Goal: Task Accomplishment & Management: Manage account settings

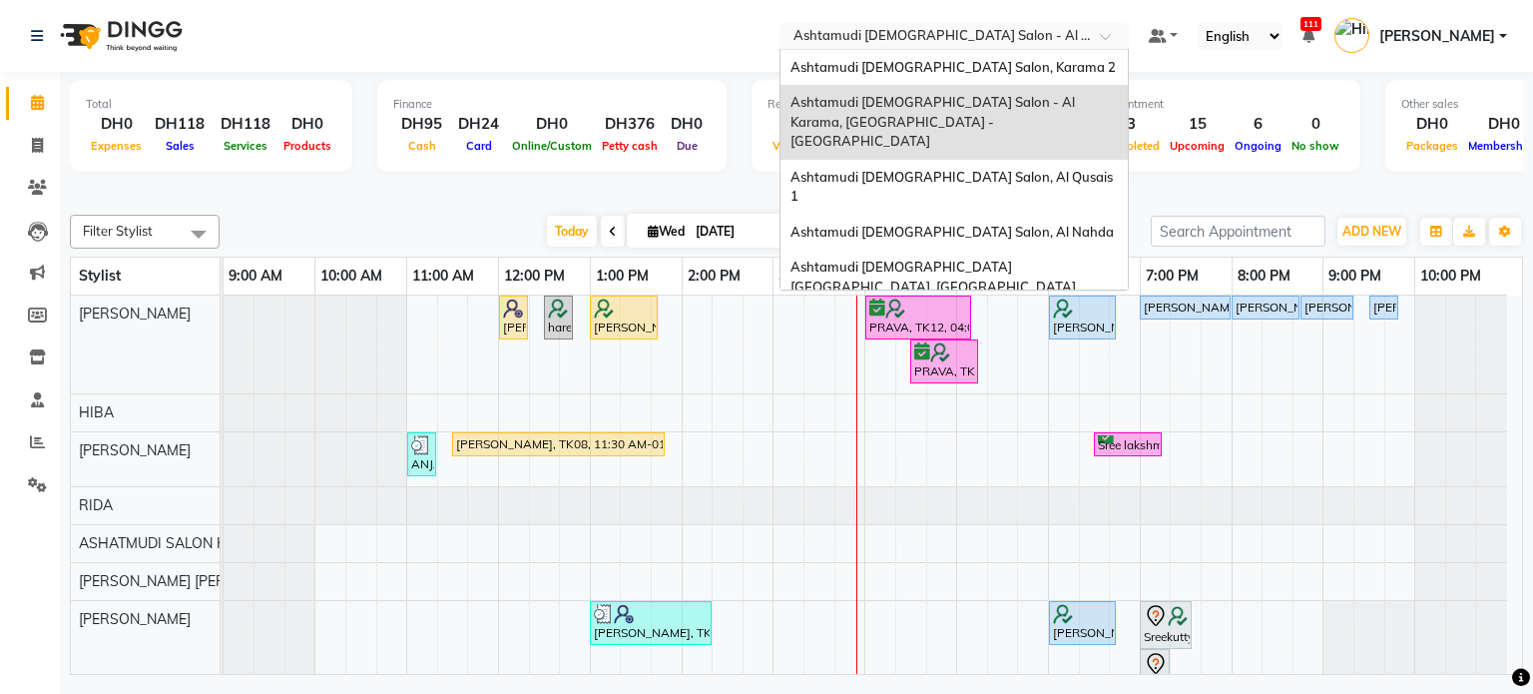
click at [989, 41] on input "text" at bounding box center [934, 38] width 289 height 20
click at [997, 78] on div "Ashtamudi Ladies Salon, Karama 2" at bounding box center [954, 68] width 347 height 36
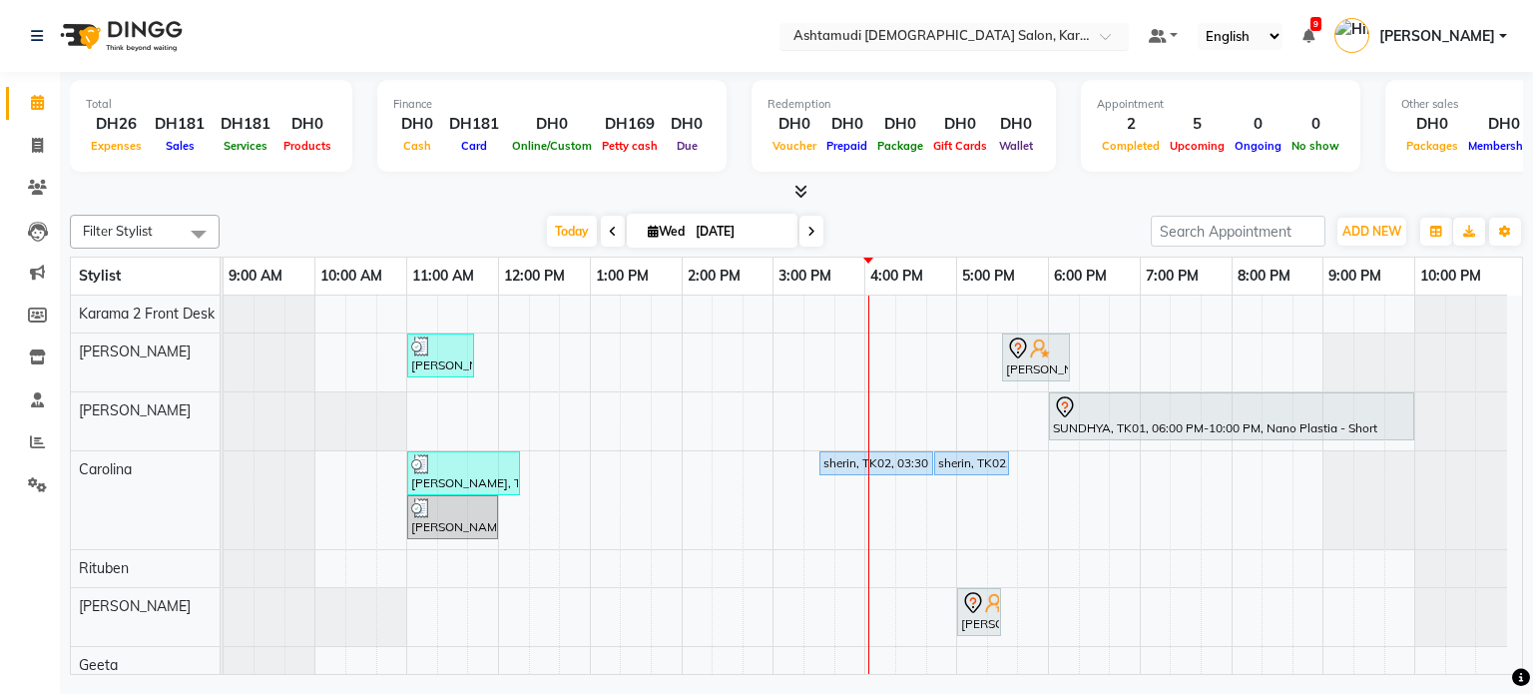
click at [942, 33] on input "text" at bounding box center [934, 38] width 289 height 20
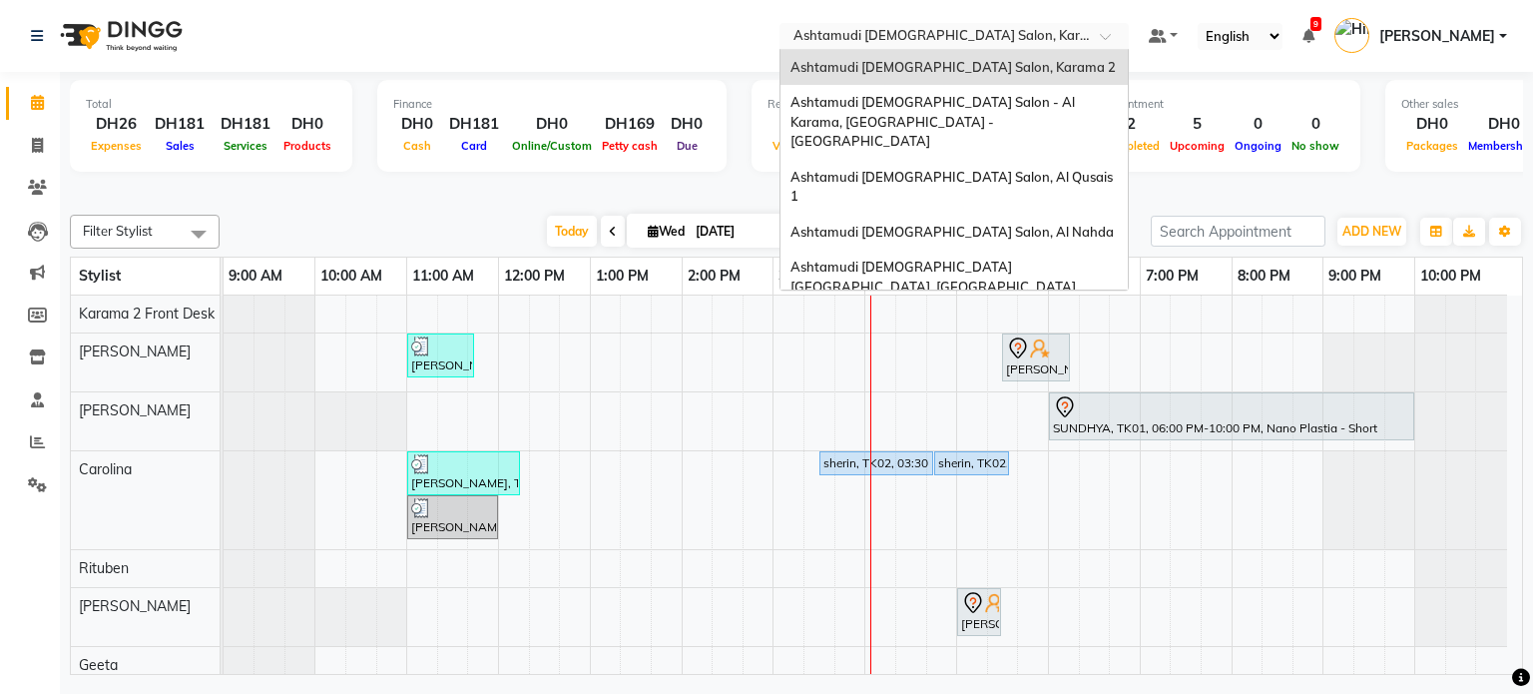
click at [958, 67] on span "Ashtamudi [DEMOGRAPHIC_DATA] Salon, Karama 2" at bounding box center [953, 67] width 325 height 16
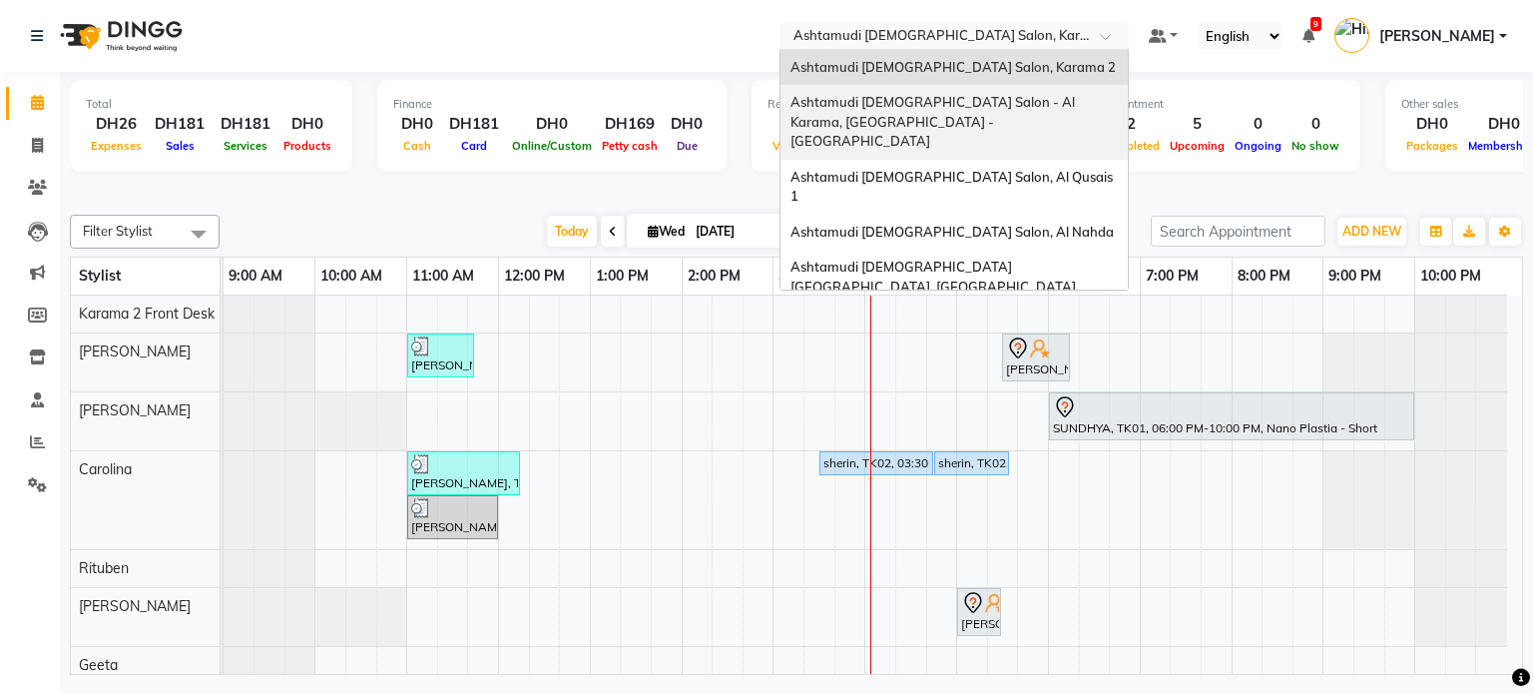
drag, startPoint x: 990, startPoint y: 45, endPoint x: 989, endPoint y: 105, distance: 59.9
click at [989, 50] on ng-select "Select Location × Ashtamudi Ladies Salon, Karama 2 Ashtamudi Ladies Salon, Kara…" at bounding box center [954, 36] width 349 height 27
click at [989, 105] on span "Ashtamudi [DEMOGRAPHIC_DATA] Salon - Al Karama, [GEOGRAPHIC_DATA] -[GEOGRAPHIC_…" at bounding box center [934, 121] width 287 height 55
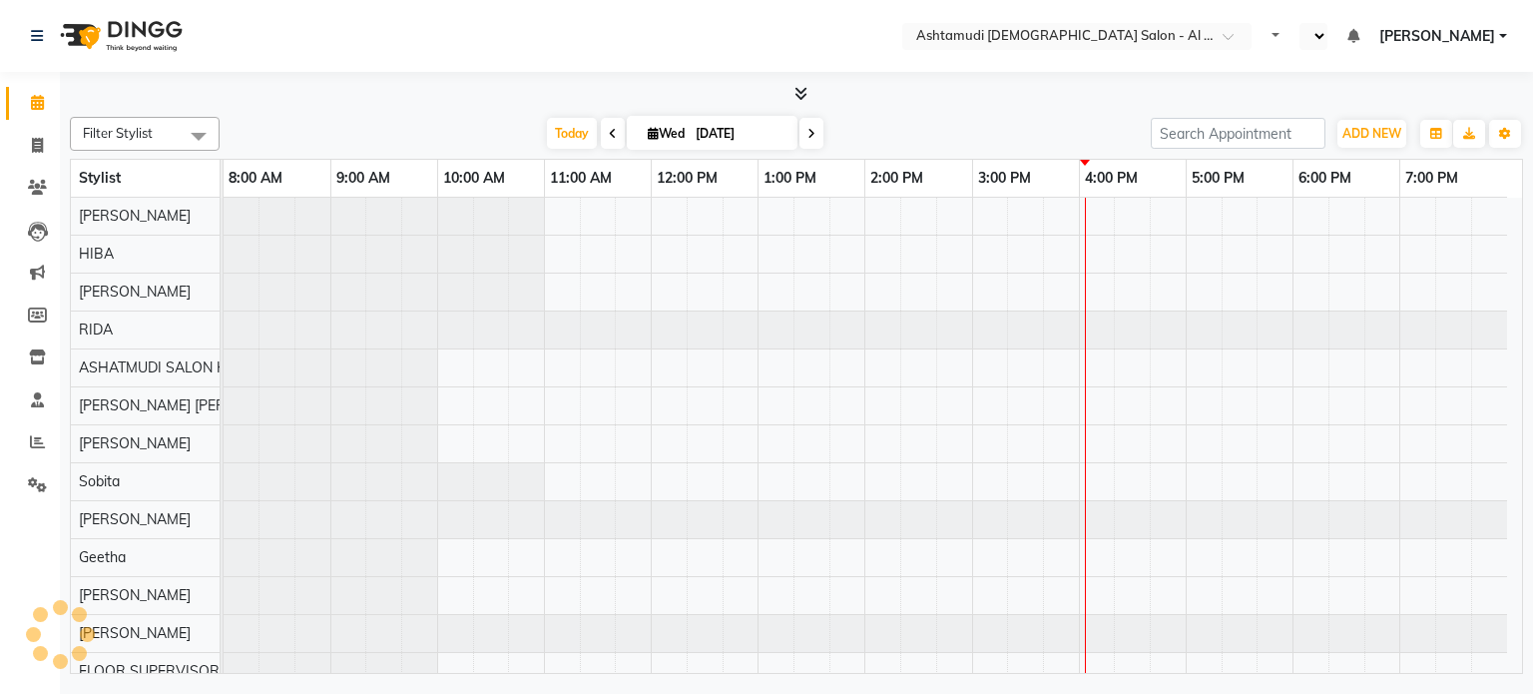
select select "en"
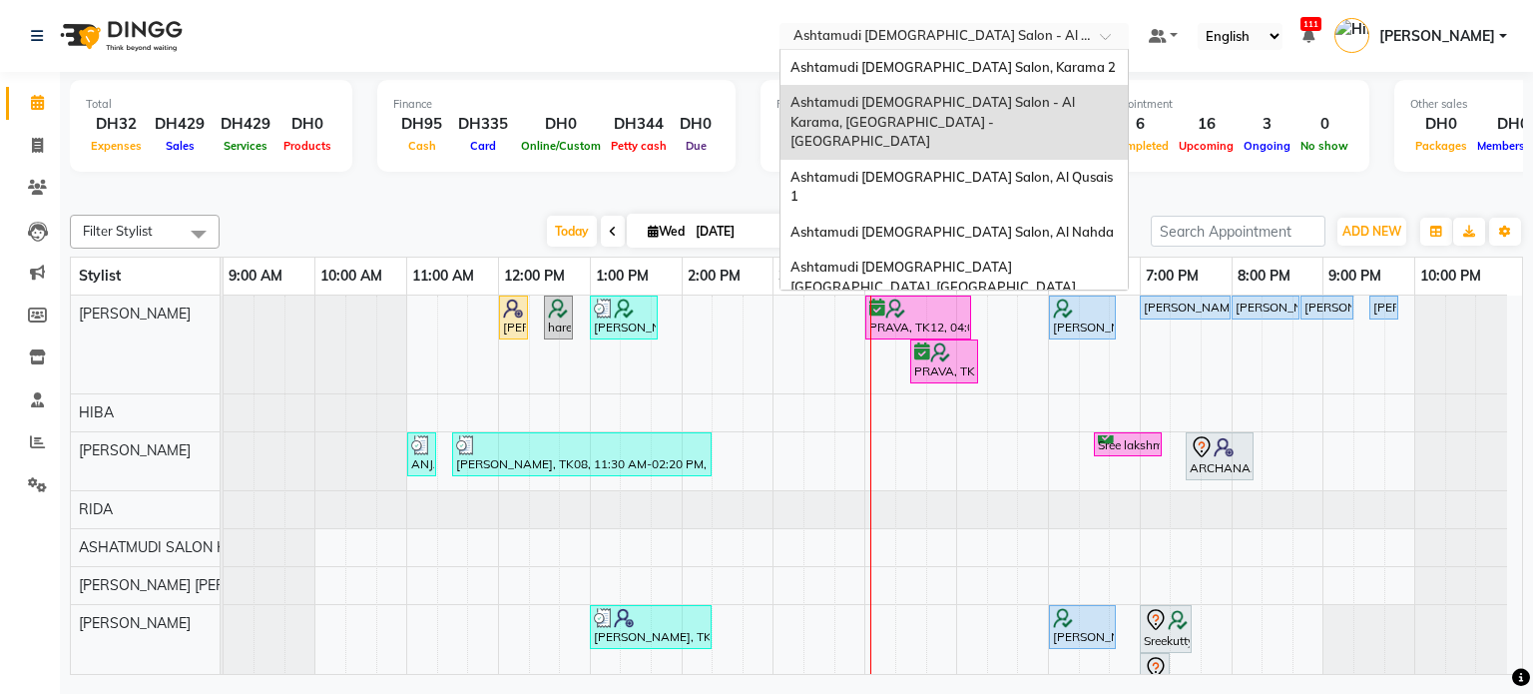
click at [981, 39] on input "text" at bounding box center [934, 38] width 289 height 20
click at [978, 169] on span "Ashtamudi [DEMOGRAPHIC_DATA] Salon, Al Qusais 1" at bounding box center [953, 187] width 325 height 36
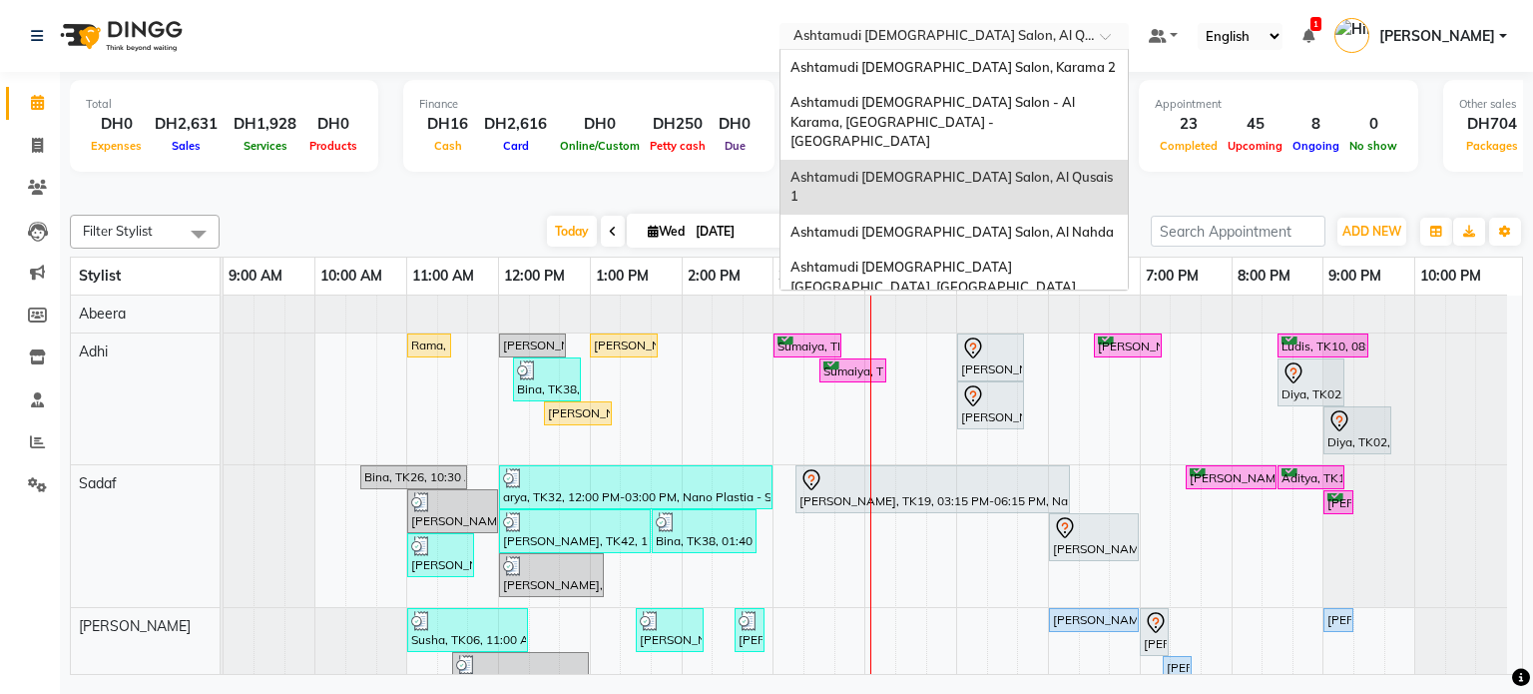
click at [953, 29] on input "text" at bounding box center [934, 38] width 289 height 20
click at [946, 224] on span "Ashtamudi [DEMOGRAPHIC_DATA] Salon, Al Nahda" at bounding box center [952, 232] width 323 height 16
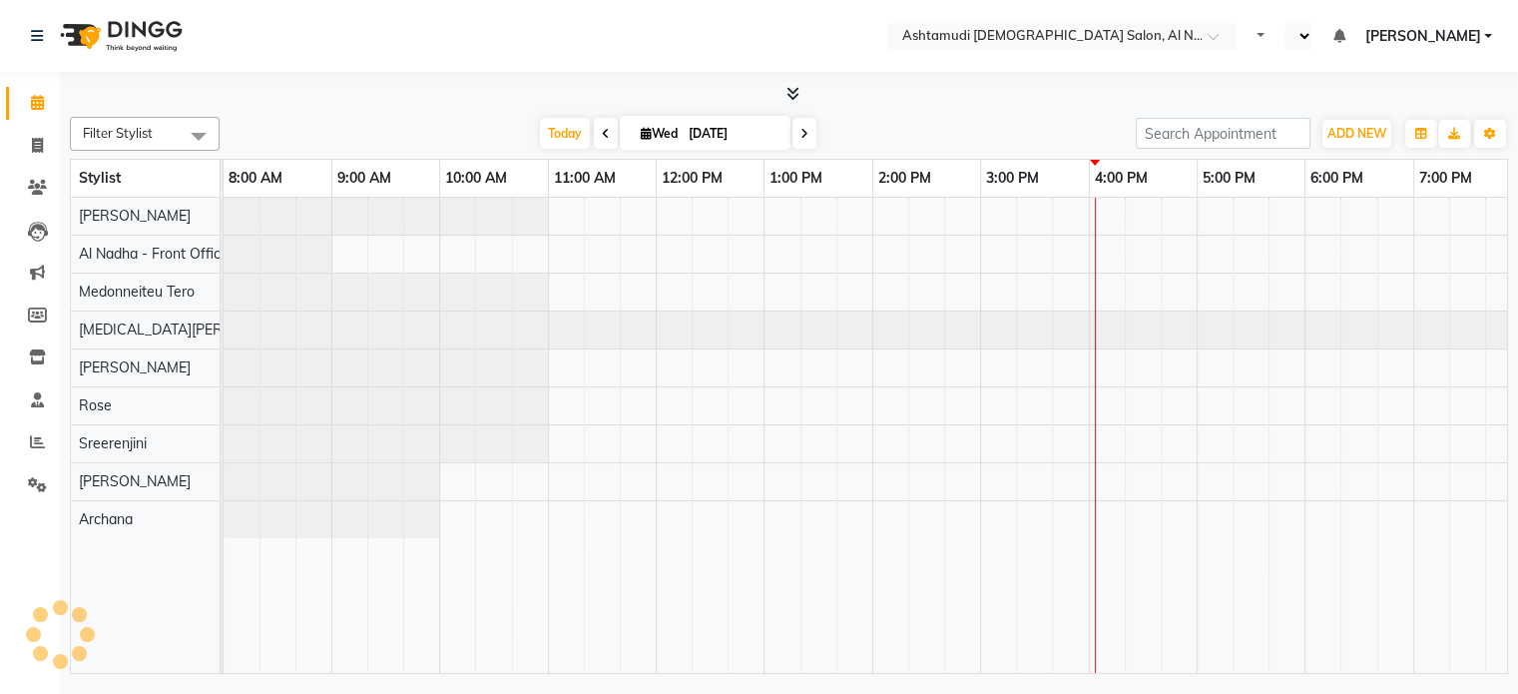
select select "en"
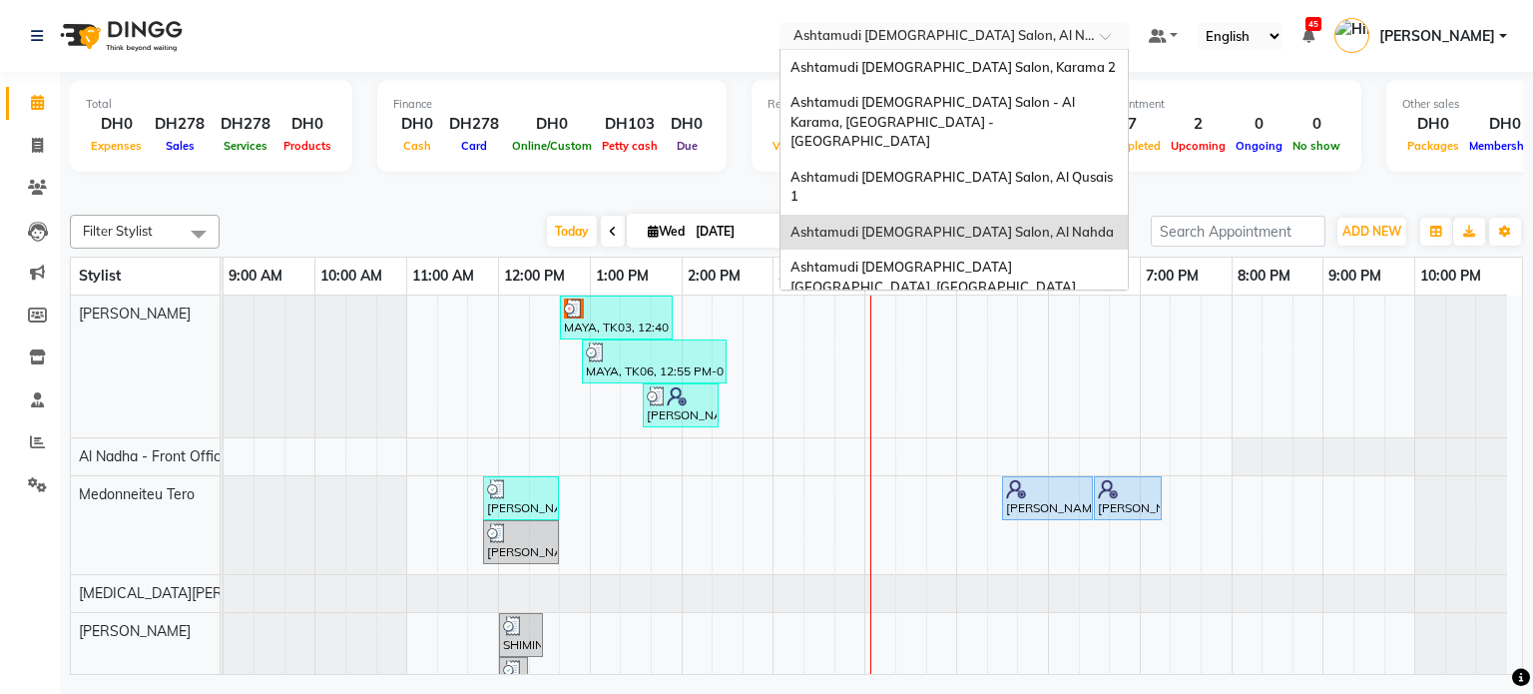
click at [900, 33] on input "text" at bounding box center [934, 38] width 289 height 20
click at [886, 259] on span "Ashtamudi Ladies Salon Sahara Center, Dubai" at bounding box center [933, 277] width 285 height 36
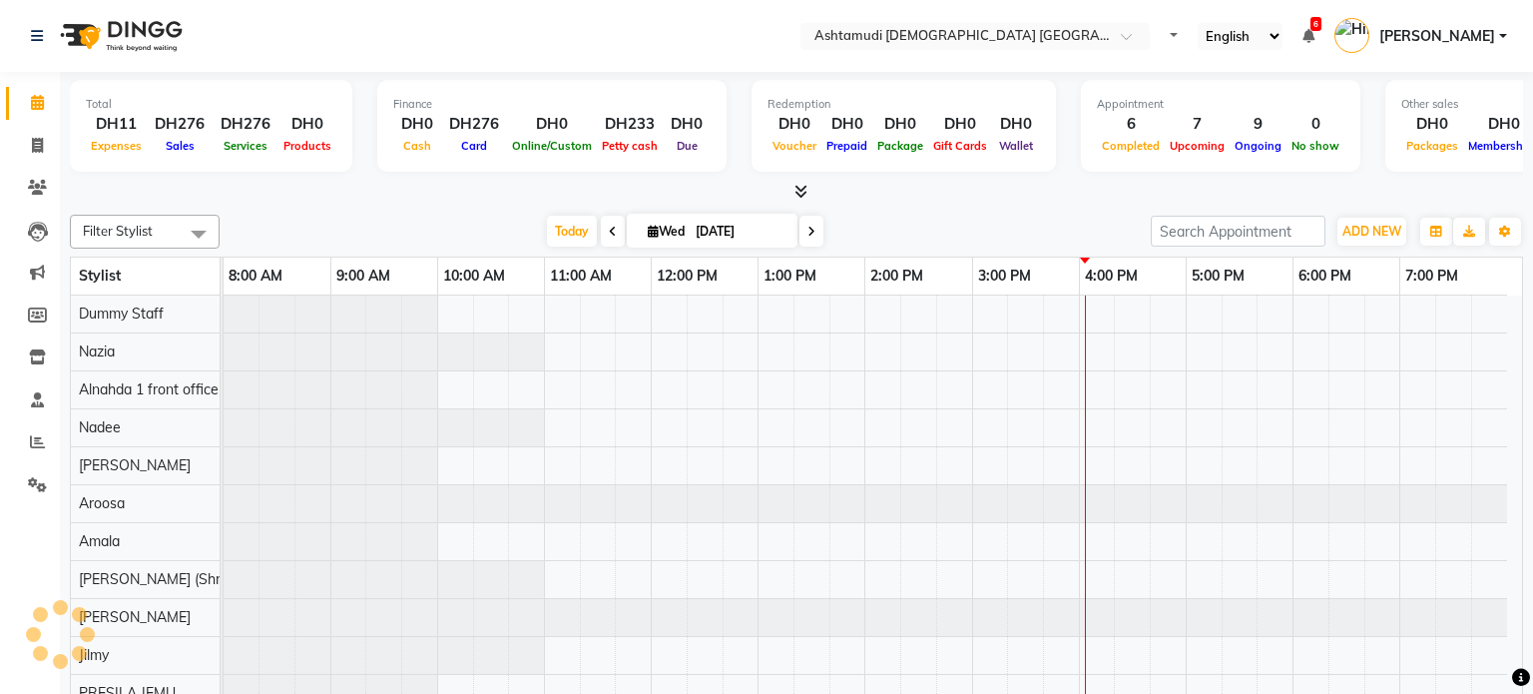
select select "en"
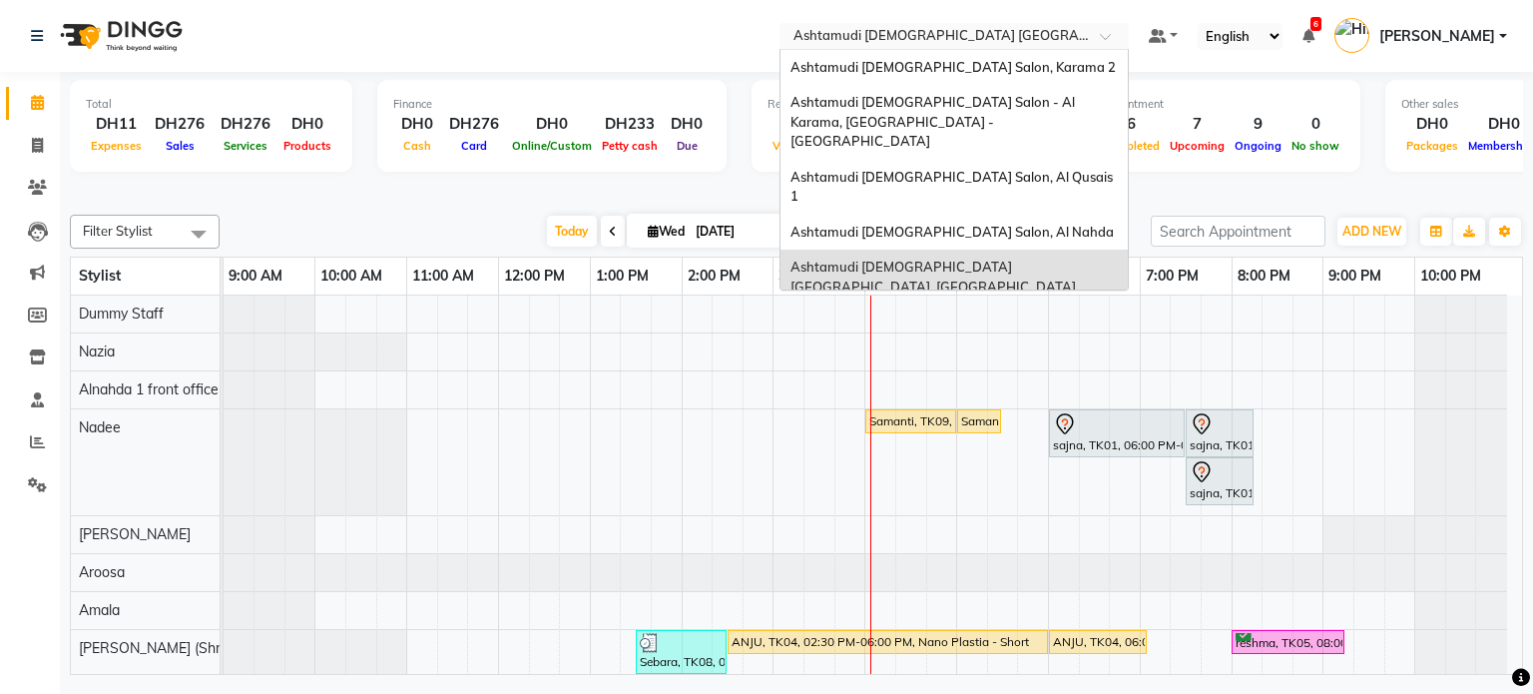
click at [916, 35] on input "text" at bounding box center [934, 38] width 289 height 20
click at [938, 313] on span "Ashtamudi [DEMOGRAPHIC_DATA] Salon (Classic Touch ) – Al Warqa, Al Warqa" at bounding box center [946, 331] width 310 height 36
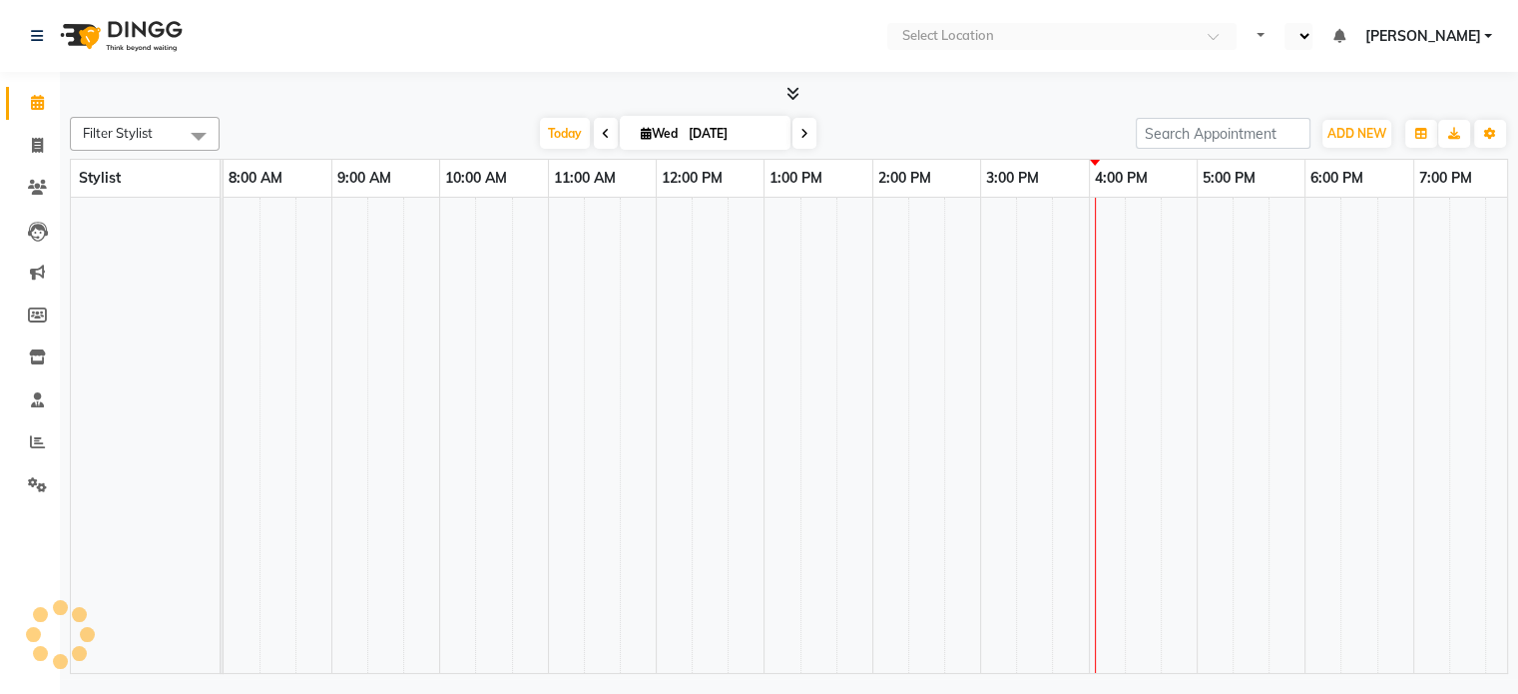
select select "en"
